Goal: Transaction & Acquisition: Purchase product/service

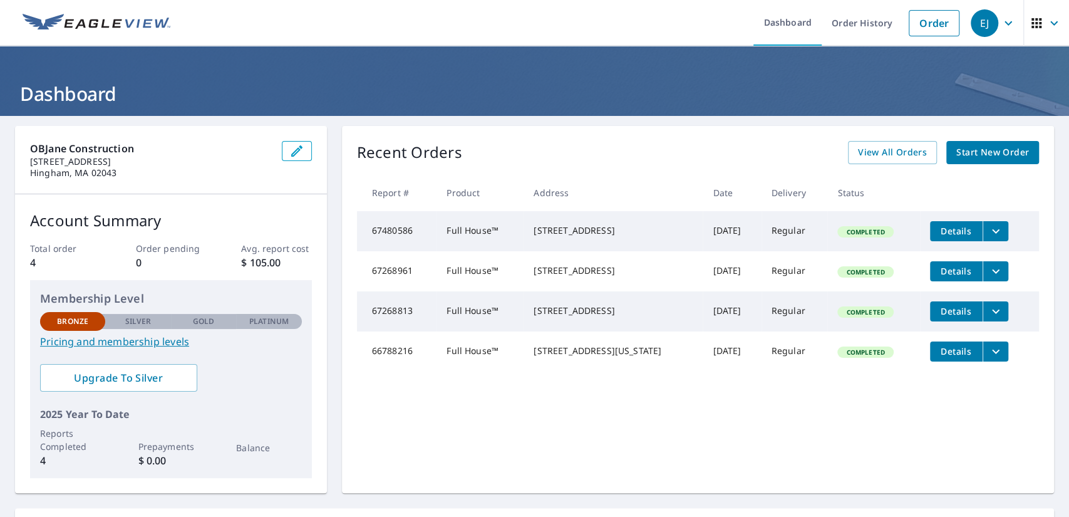
click at [978, 152] on span "Start New Order" at bounding box center [992, 153] width 73 height 16
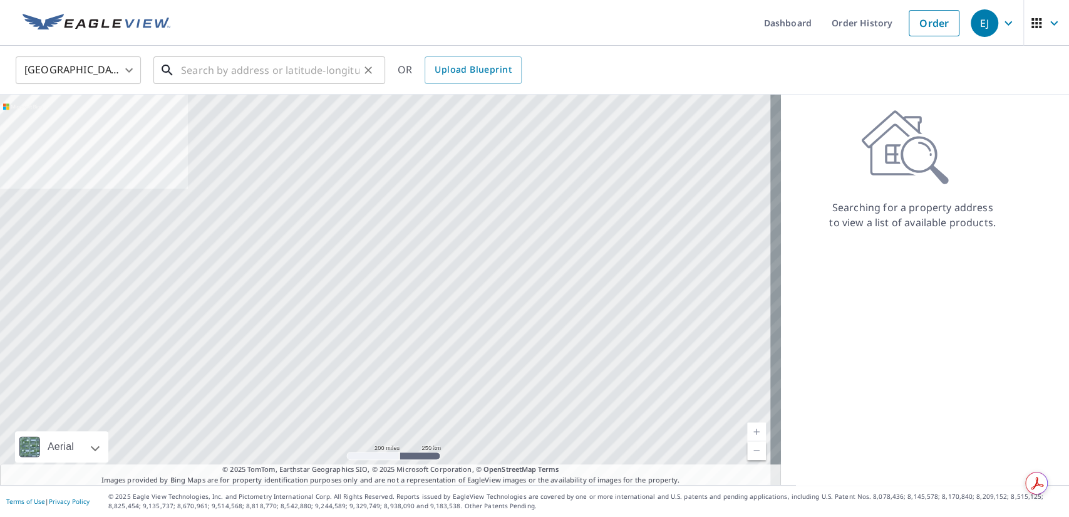
click at [256, 65] on input "text" at bounding box center [270, 70] width 179 height 35
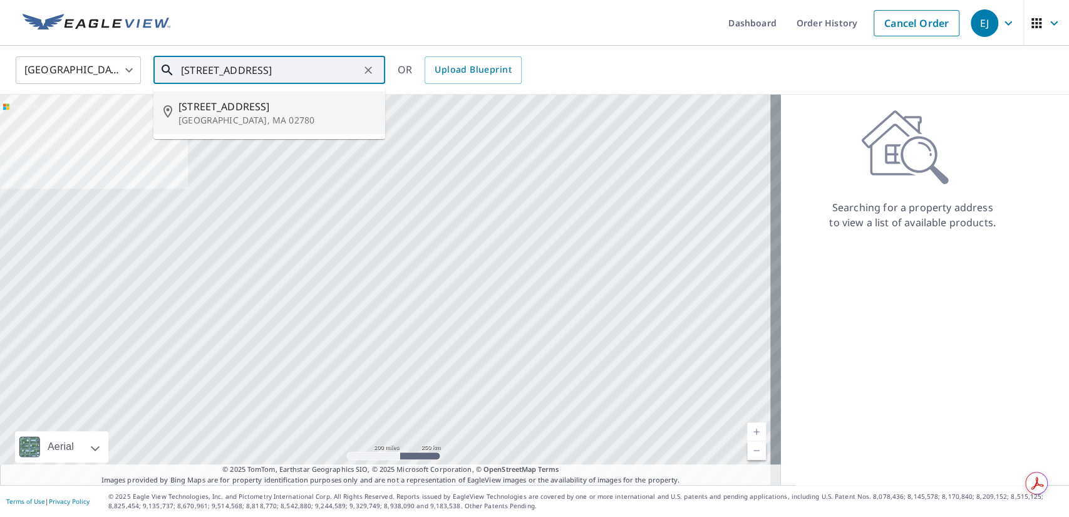
click at [214, 103] on span "[STREET_ADDRESS]" at bounding box center [277, 106] width 197 height 15
type input "[STREET_ADDRESS]"
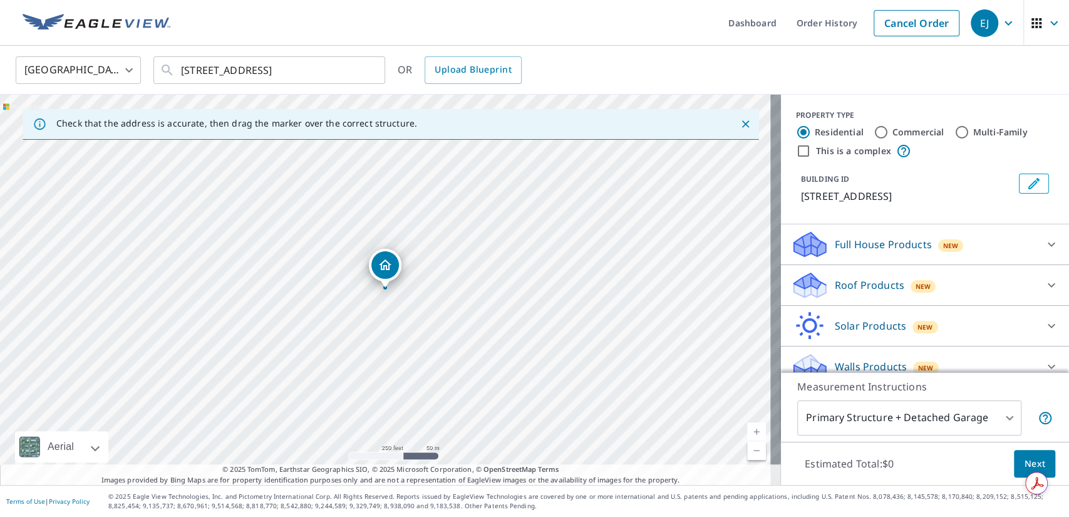
scroll to position [15, 0]
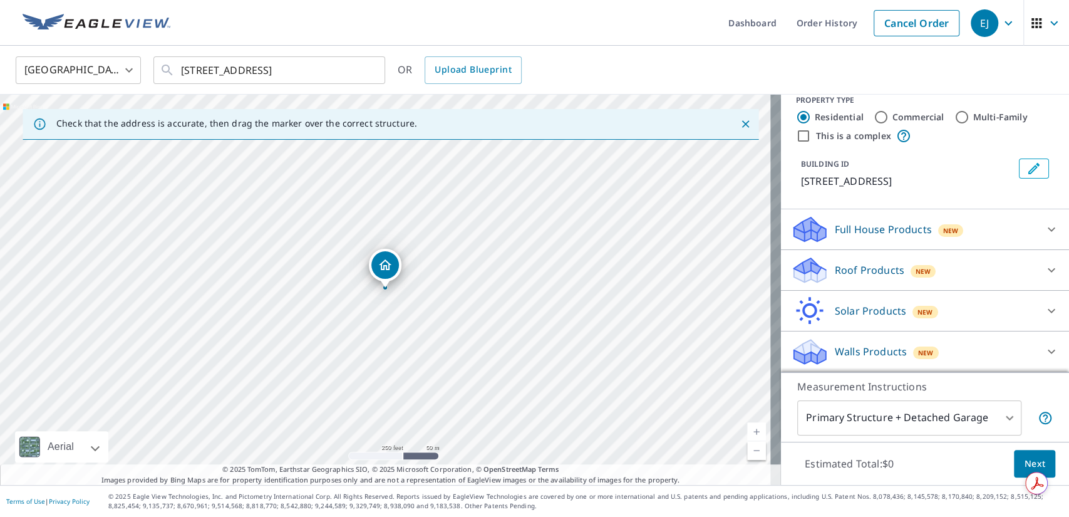
click at [1044, 230] on icon at bounding box center [1051, 229] width 15 height 15
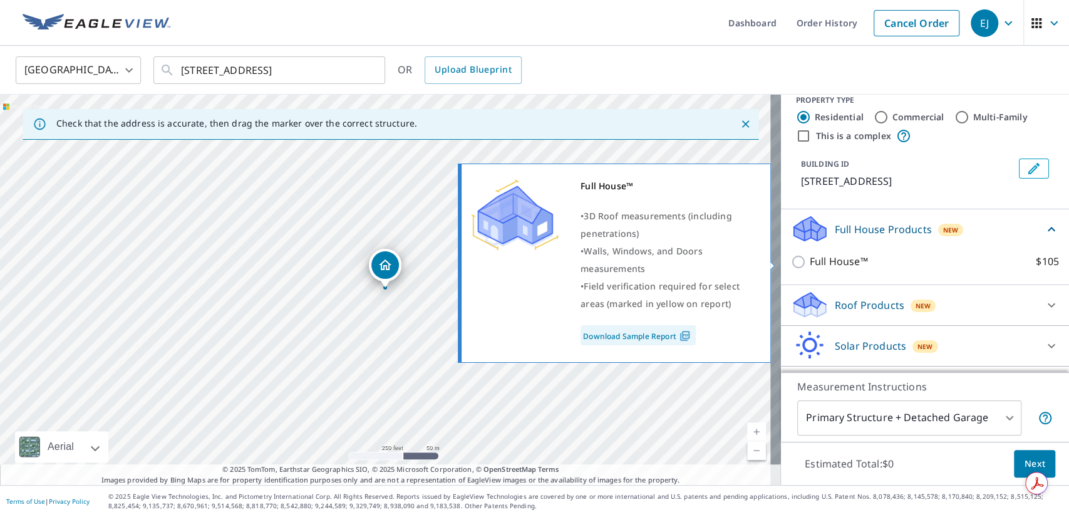
click at [791, 258] on input "Full House™ $105" at bounding box center [800, 261] width 19 height 15
checkbox input "true"
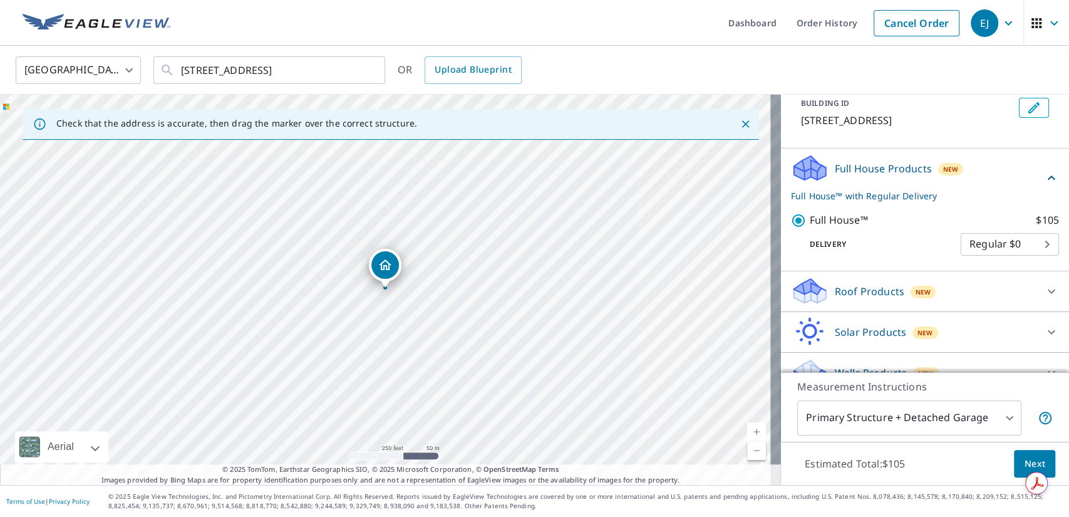
scroll to position [96, 0]
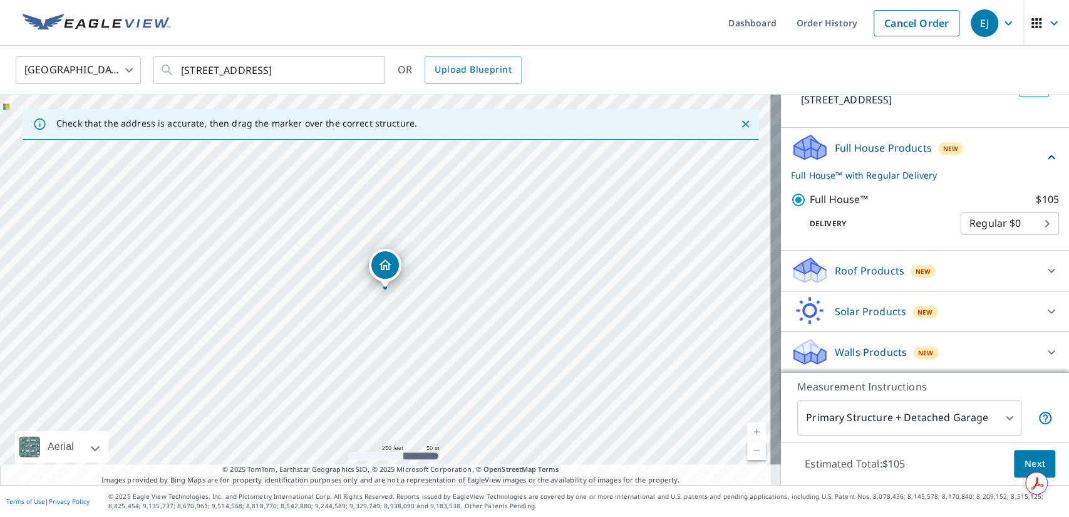
click at [1032, 225] on body "EJ EJ Dashboard Order History Cancel Order EJ [GEOGRAPHIC_DATA] [GEOGRAPHIC_DAT…" at bounding box center [534, 258] width 1069 height 517
click at [1032, 225] on li "Regular $0" at bounding box center [989, 223] width 98 height 23
drag, startPoint x: 1057, startPoint y: 249, endPoint x: 1049, endPoint y: 311, distance: 61.9
click at [1049, 311] on div "PROPERTY TYPE Residential Commercial Multi-Family This is a complex BUILDING ID…" at bounding box center [925, 233] width 288 height 277
click at [1044, 309] on icon at bounding box center [1051, 311] width 15 height 15
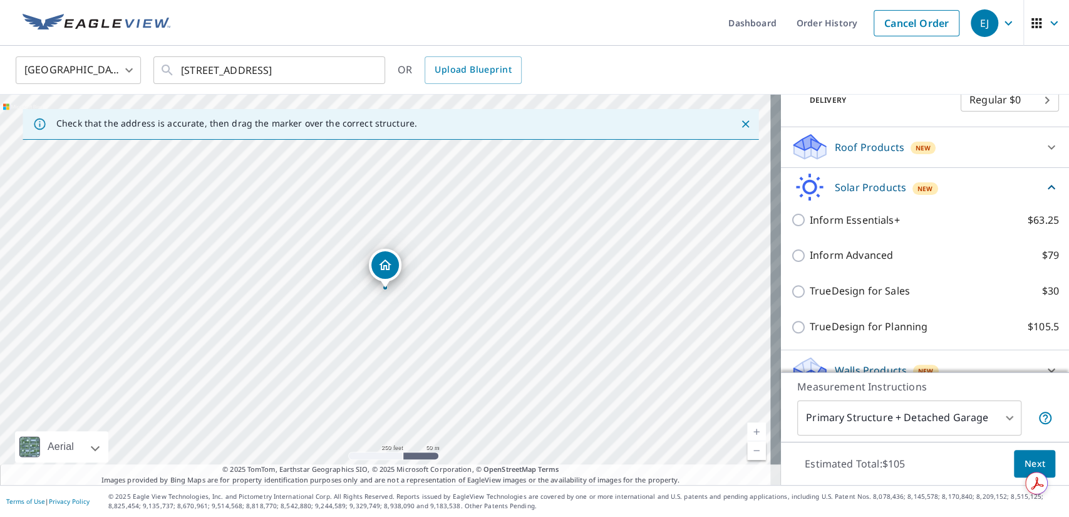
scroll to position [237, 0]
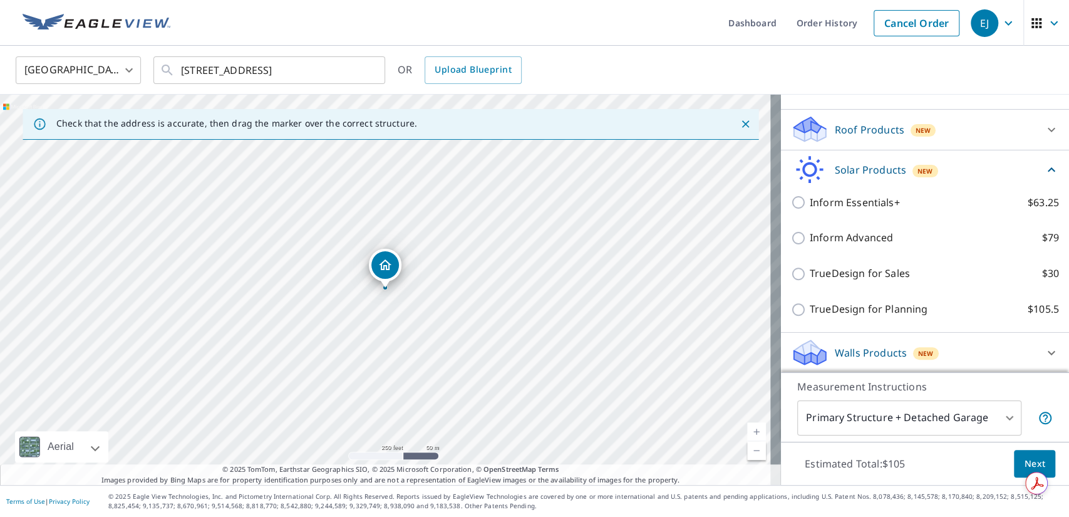
click at [1017, 453] on button "Next" at bounding box center [1034, 464] width 41 height 28
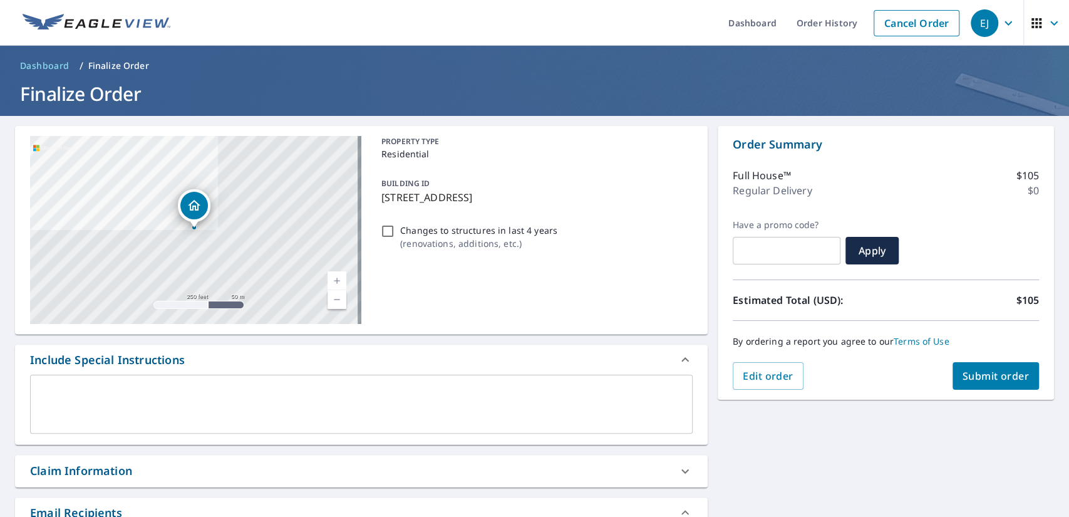
click at [381, 230] on input "Changes to structures in last 4 years ( renovations, additions, etc. )" at bounding box center [387, 231] width 15 height 15
checkbox input "true"
click at [980, 379] on span "Submit order" at bounding box center [996, 376] width 67 height 14
